Goal: Find specific page/section: Find specific page/section

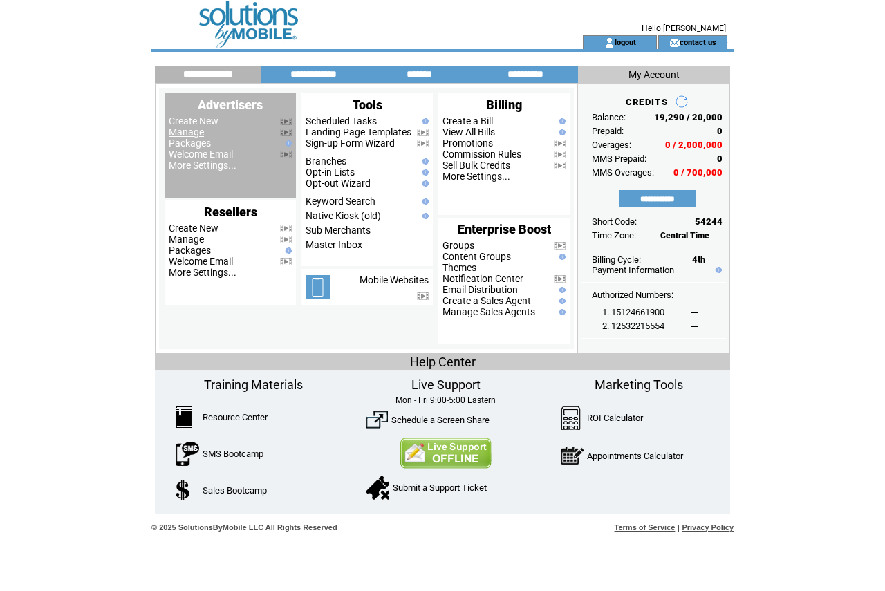
click at [193, 135] on link "Manage" at bounding box center [186, 132] width 35 height 11
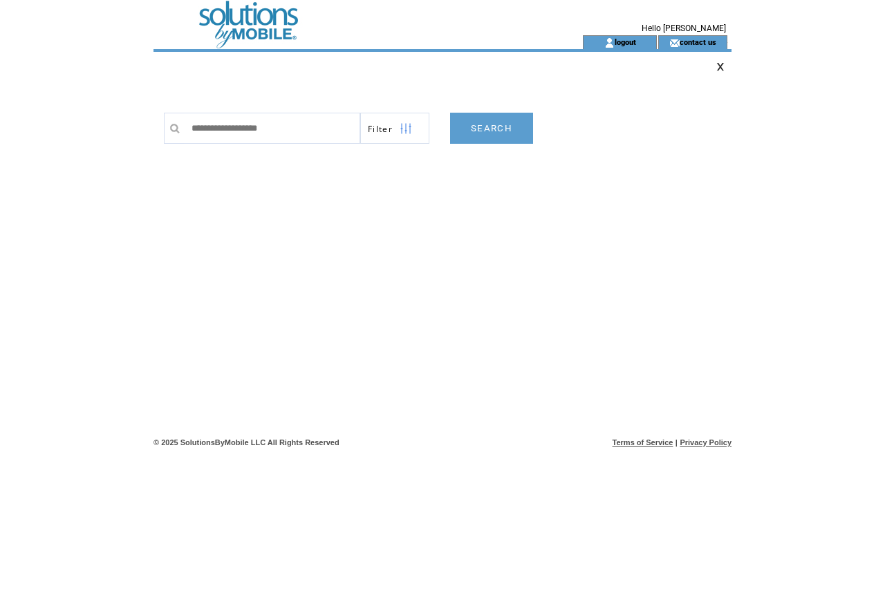
click at [304, 133] on input "text" at bounding box center [273, 128] width 176 height 31
type input "*******"
click at [503, 128] on link "SEARCH" at bounding box center [491, 128] width 83 height 31
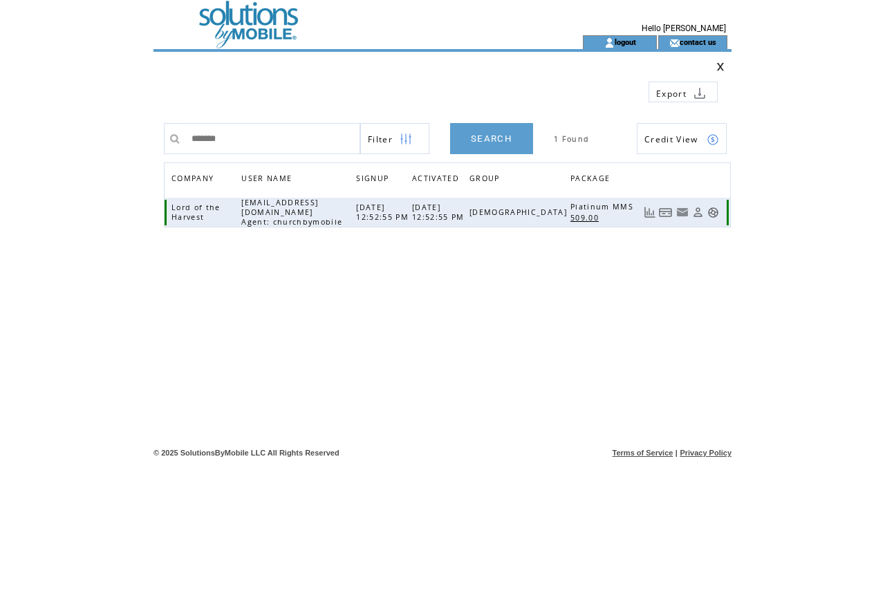
click at [710, 209] on link at bounding box center [713, 213] width 12 height 12
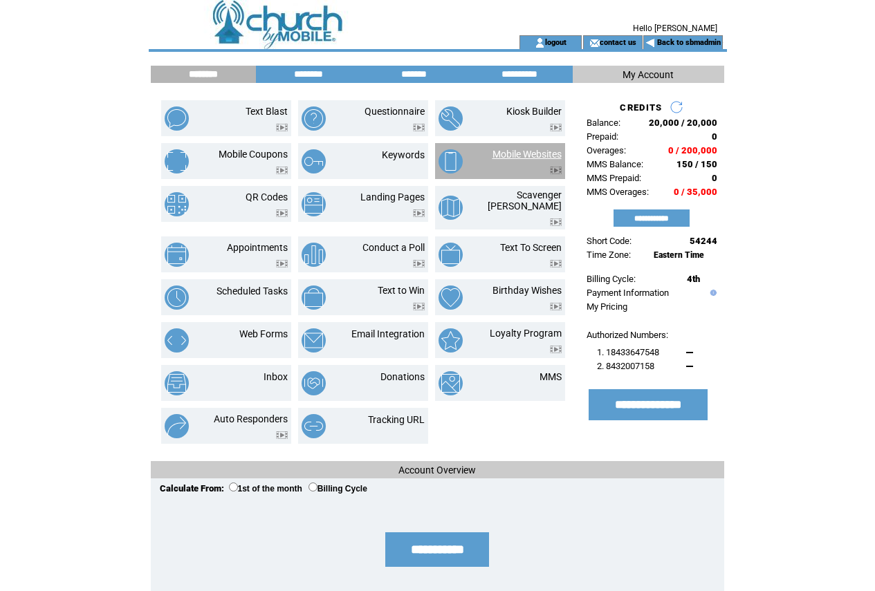
click at [531, 153] on link "Mobile Websites" at bounding box center [526, 154] width 69 height 11
click at [523, 162] on td at bounding box center [526, 167] width 69 height 15
click at [529, 155] on link "Mobile Websites" at bounding box center [526, 154] width 69 height 11
